Goal: Find specific page/section: Find specific page/section

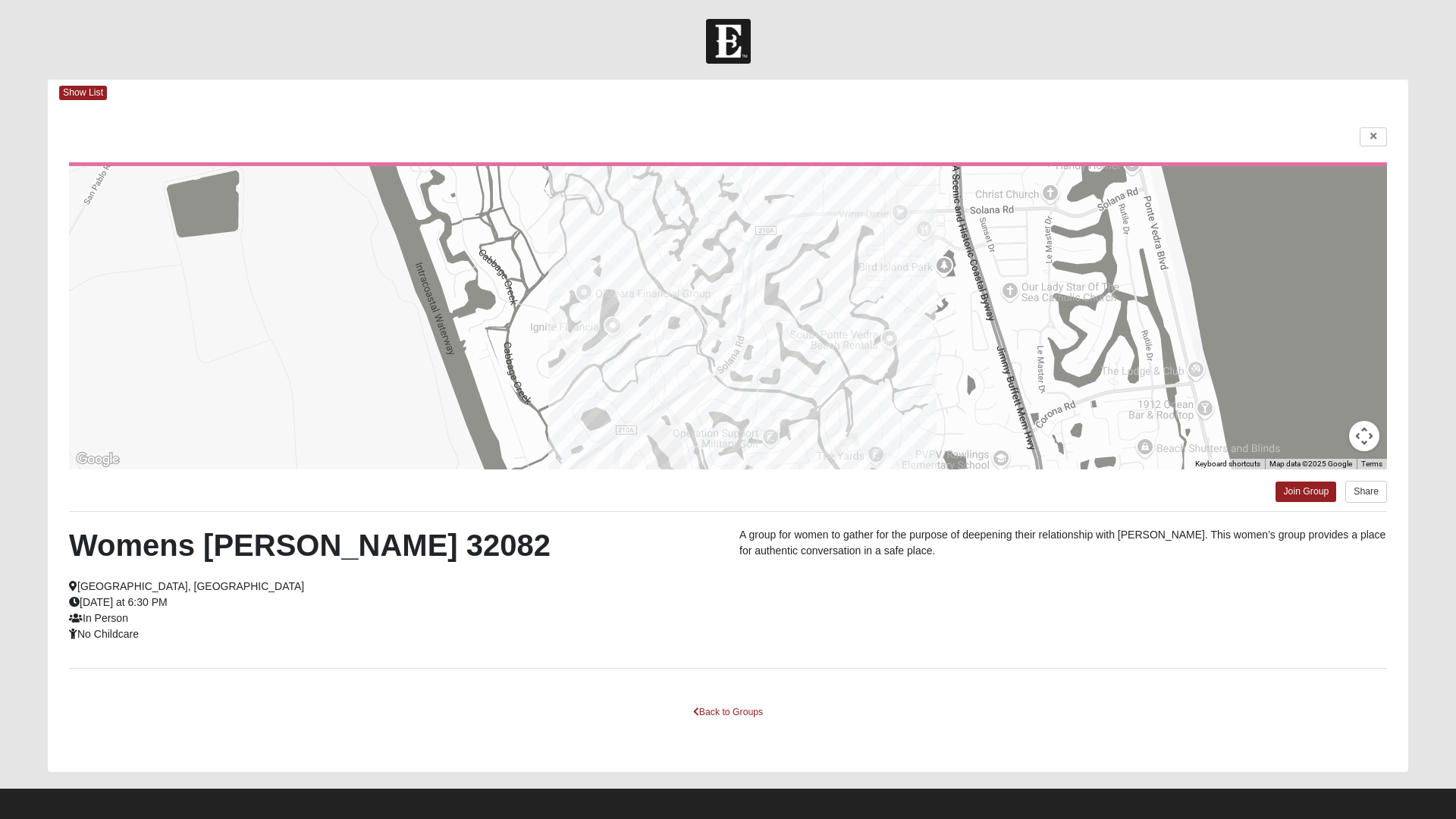
click at [380, 798] on footer at bounding box center [728, 808] width 1456 height 39
click at [1002, 381] on div at bounding box center [728, 317] width 1317 height 303
click at [744, 49] on img at bounding box center [728, 41] width 45 height 45
click at [739, 49] on img at bounding box center [728, 41] width 45 height 45
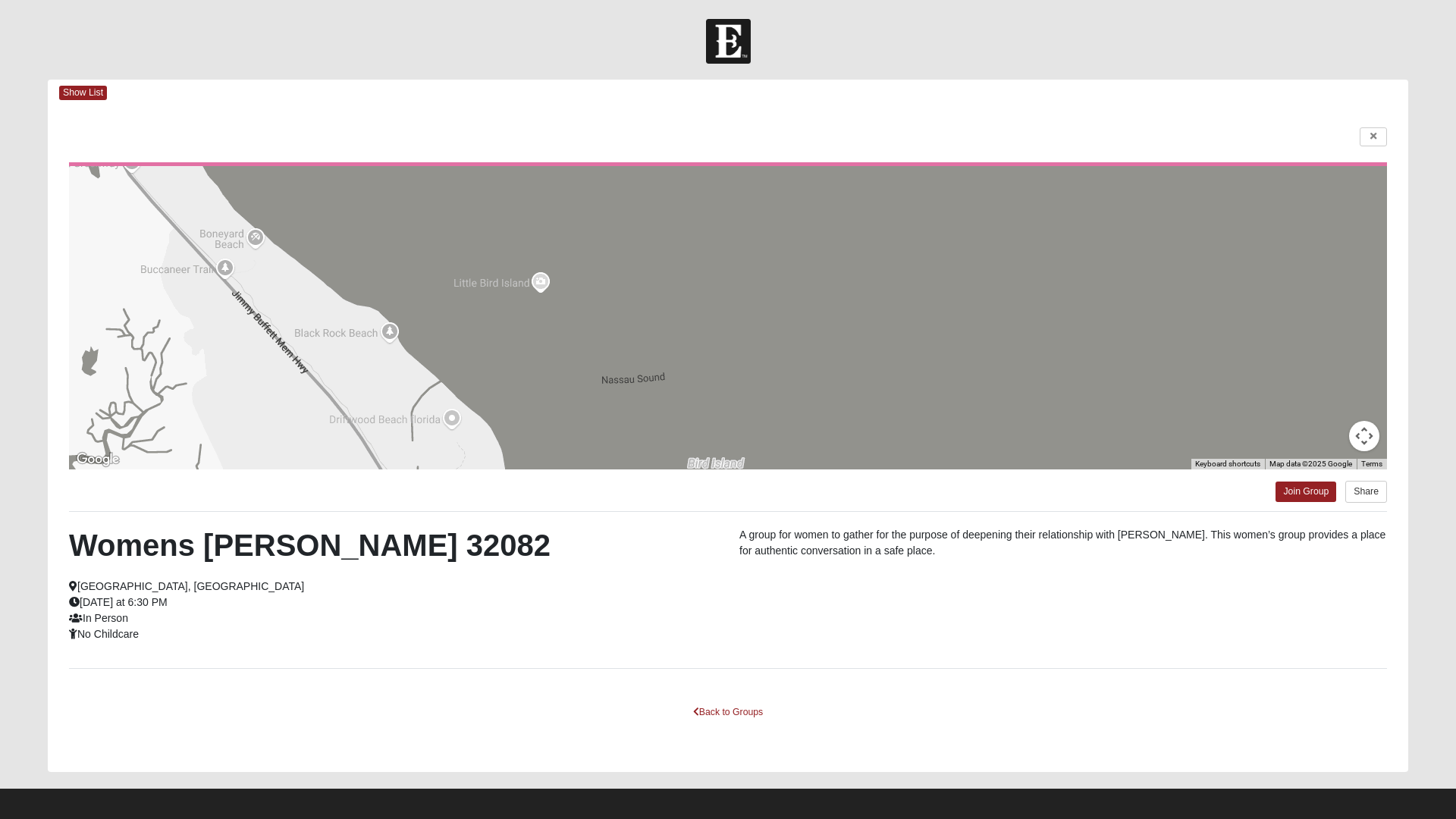
click at [852, 256] on div at bounding box center [728, 317] width 1317 height 303
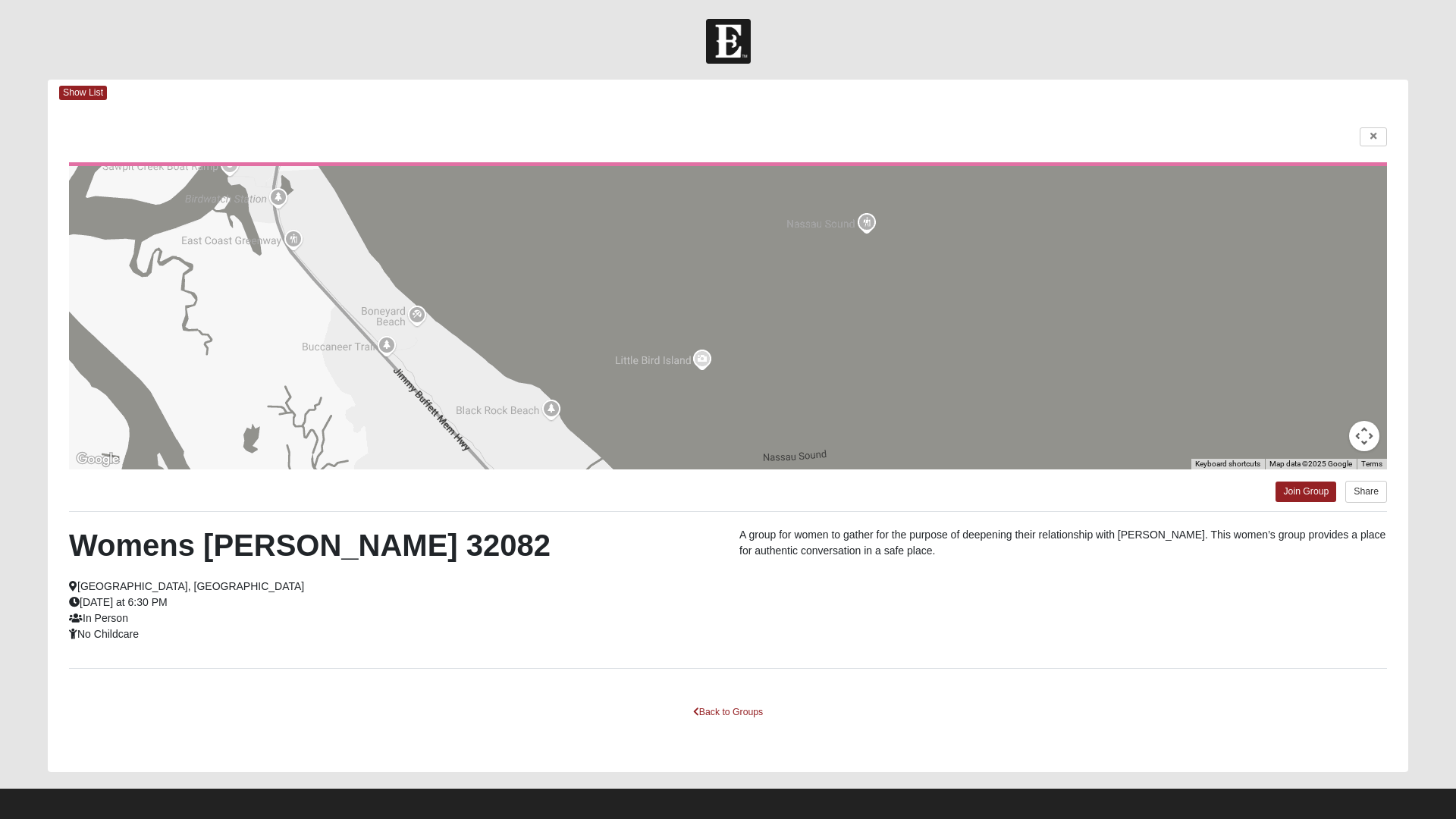
click at [890, 225] on div at bounding box center [728, 317] width 1317 height 303
click at [875, 227] on div at bounding box center [728, 317] width 1317 height 303
click at [880, 229] on div at bounding box center [728, 317] width 1317 height 303
click at [886, 213] on div at bounding box center [728, 317] width 1317 height 303
click at [858, 216] on div at bounding box center [728, 317] width 1317 height 303
